Goal: Information Seeking & Learning: Learn about a topic

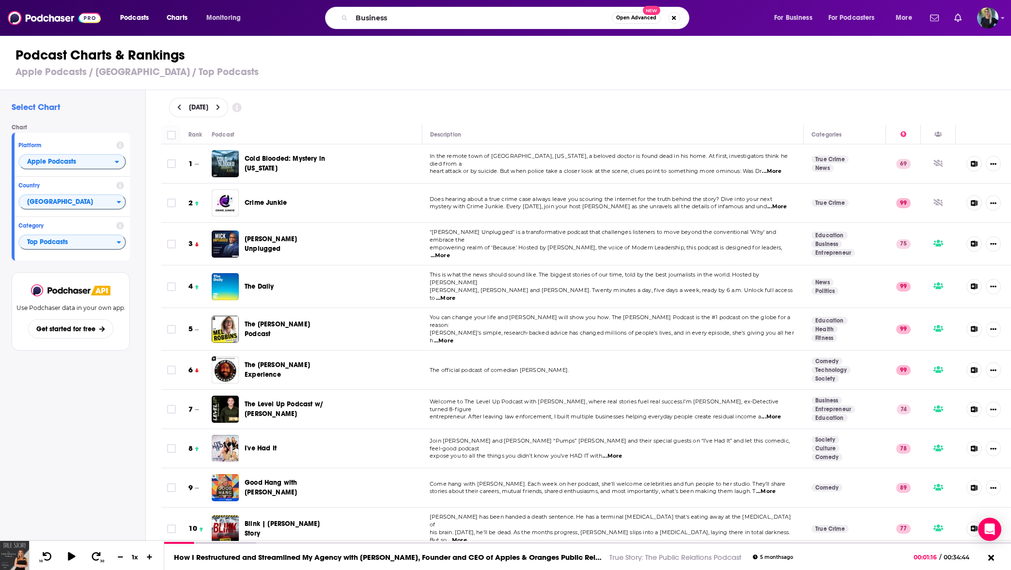
type input "Business"
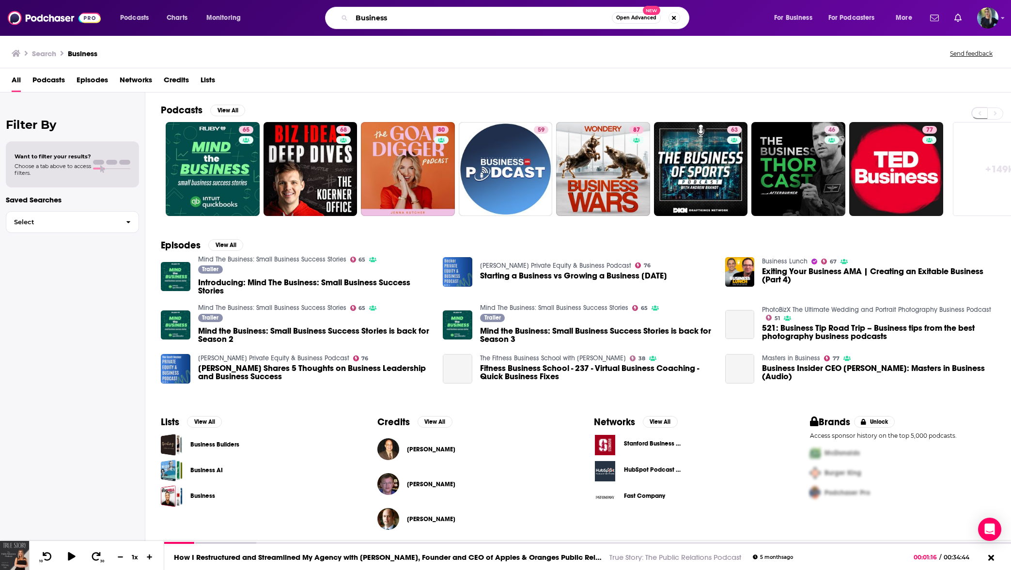
drag, startPoint x: 415, startPoint y: 23, endPoint x: 339, endPoint y: 20, distance: 75.7
click at [340, 20] on div "Business Open Advanced New" at bounding box center [507, 18] width 364 height 22
click at [174, 277] on img "Introducing: Mind The Business: Small Business Success Stories" at bounding box center [176, 277] width 30 height 30
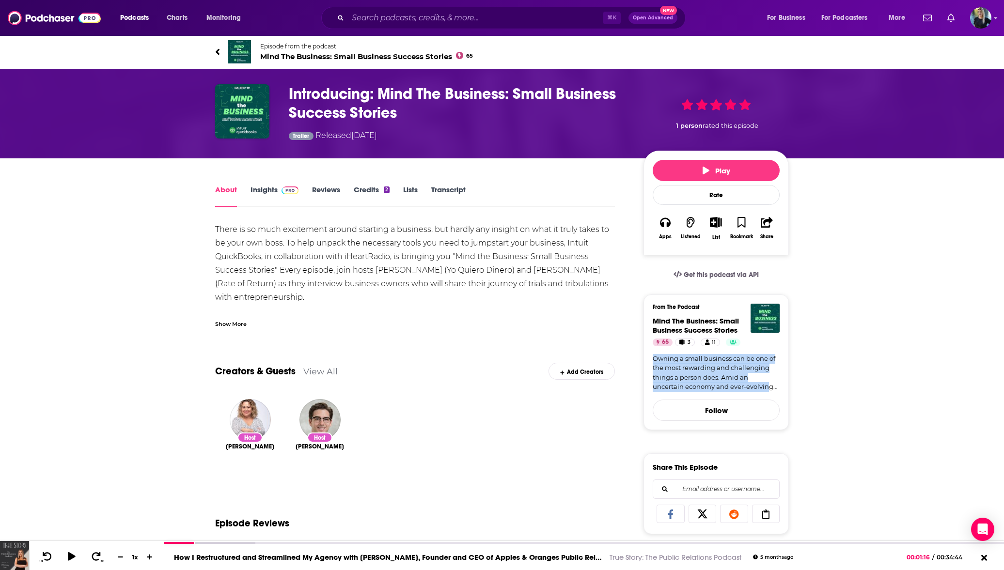
drag, startPoint x: 690, startPoint y: 353, endPoint x: 767, endPoint y: 393, distance: 86.9
click at [766, 392] on div "From The Podcast Mind The Business: Small Business Success Stories 65 3 11 Owni…" at bounding box center [716, 348] width 127 height 88
click at [767, 394] on div "From The Podcast Mind The Business: Small Business Success Stories 65 3 11 Owni…" at bounding box center [716, 363] width 145 height 136
